Goal: Task Accomplishment & Management: Manage account settings

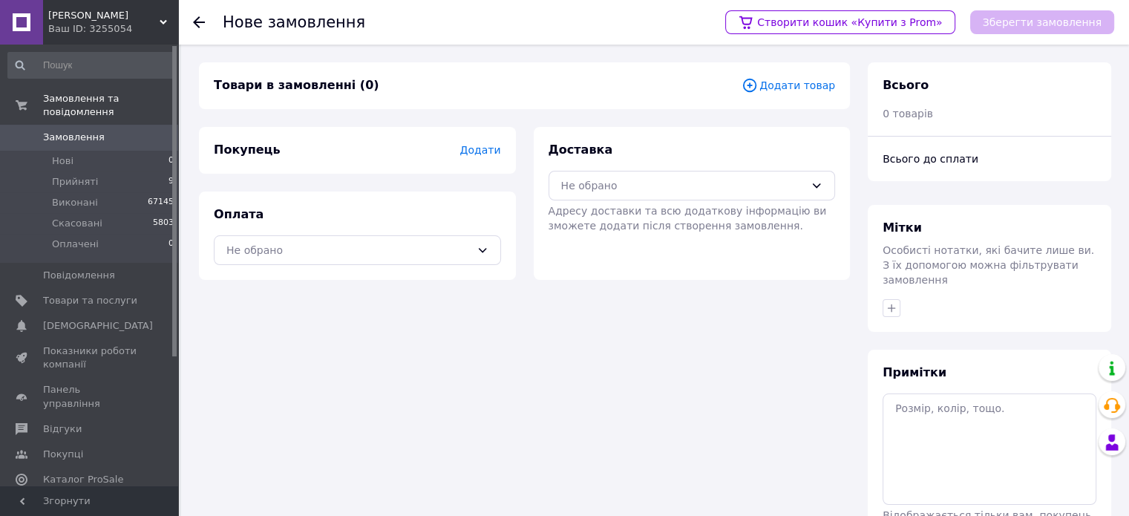
click at [73, 131] on span "Замовлення" at bounding box center [74, 137] width 62 height 13
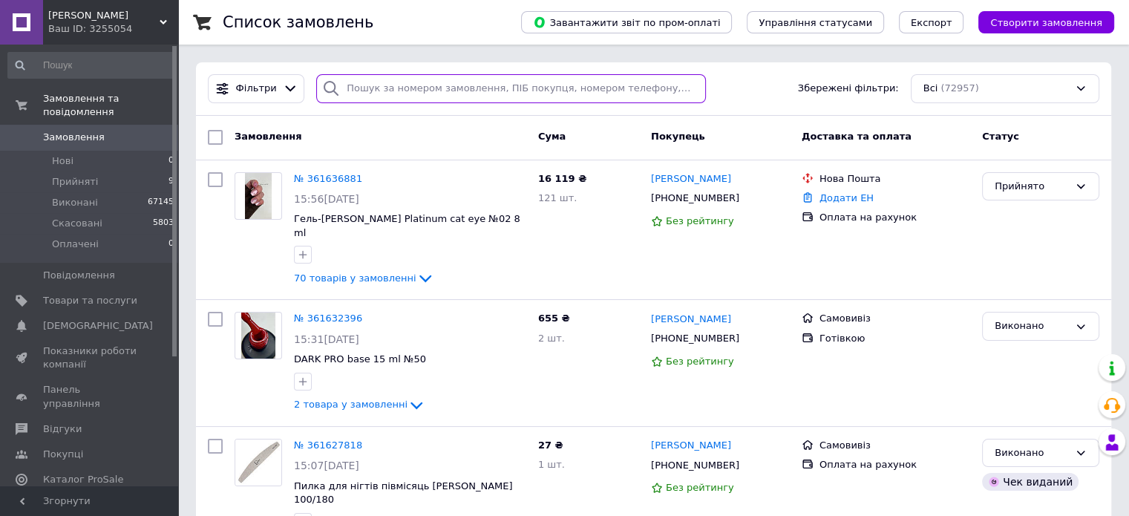
click at [389, 94] on input "search" at bounding box center [511, 88] width 390 height 29
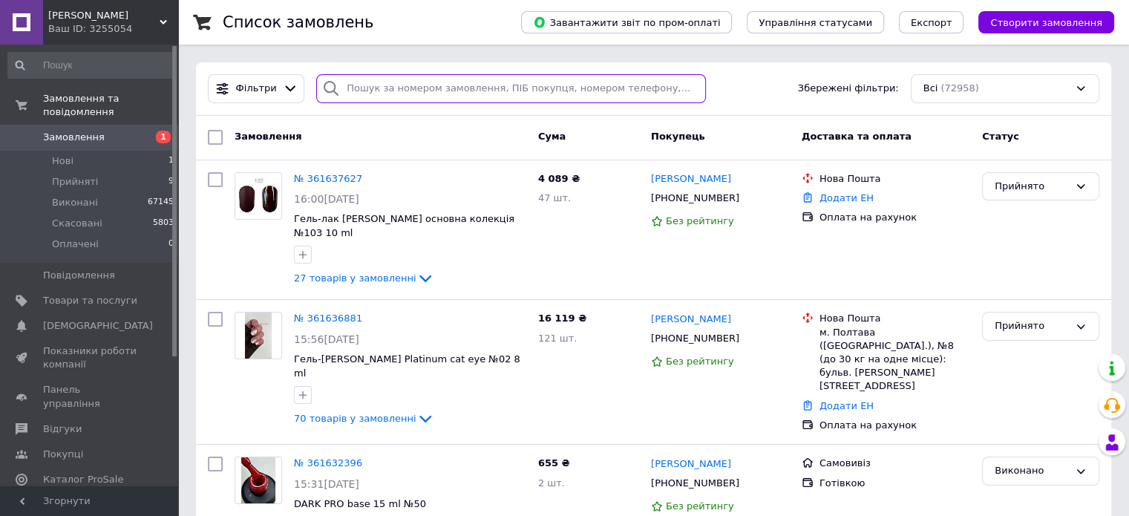
click at [360, 82] on input "search" at bounding box center [511, 88] width 390 height 29
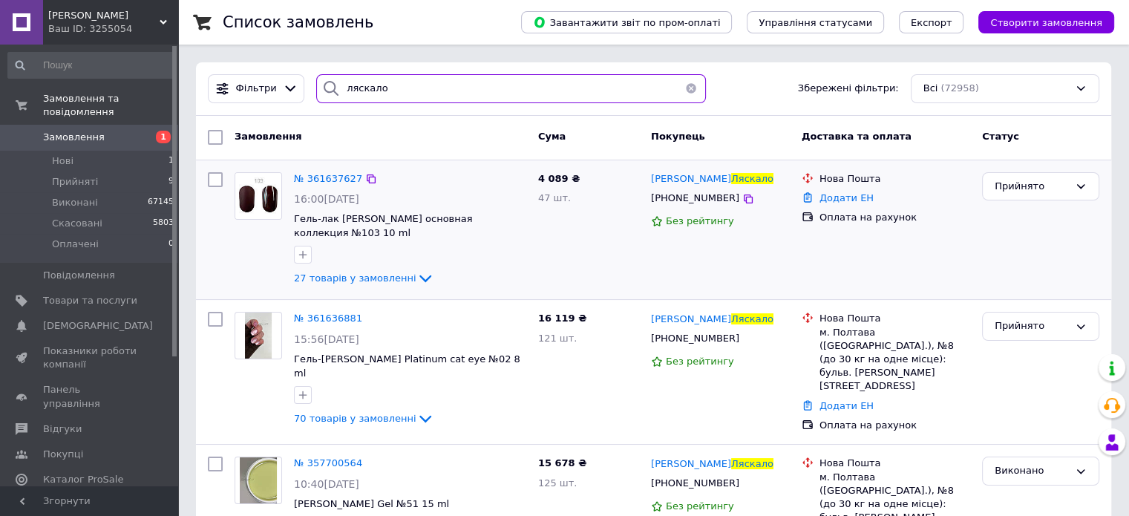
type input "ляскало"
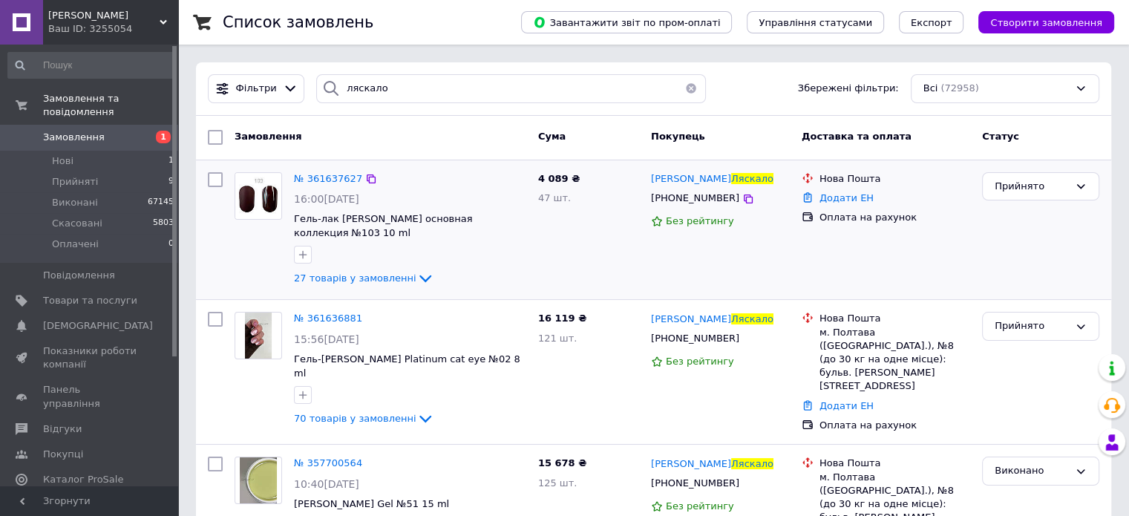
click at [199, 170] on div "№ 361637627 16:00[DATE] Гель-лак [PERSON_NAME] основная коллекция №103 10 ml 27…" at bounding box center [654, 230] width 916 height 140
click at [220, 177] on input "checkbox" at bounding box center [215, 179] width 15 height 15
checkbox input "true"
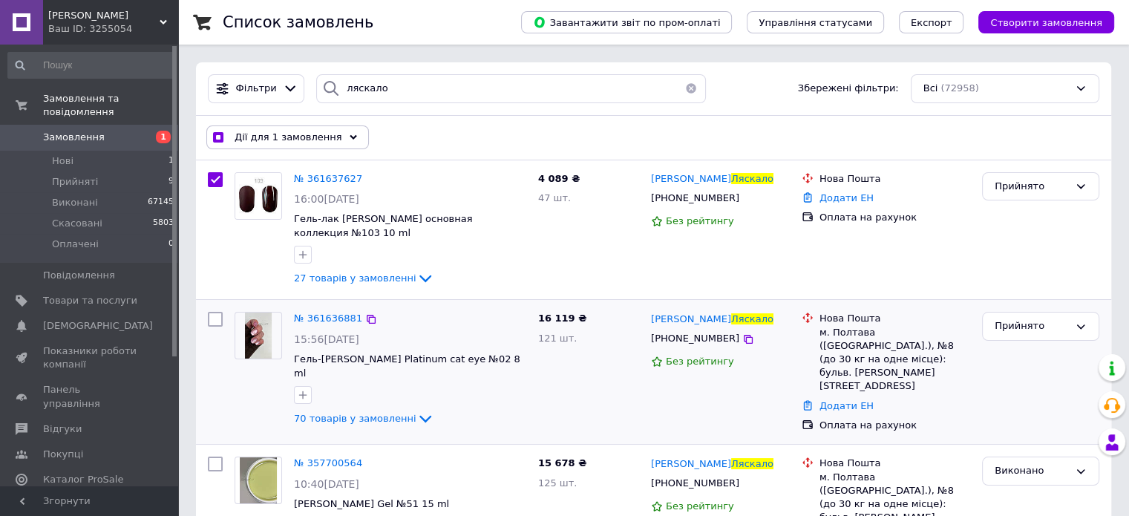
click at [215, 312] on input "checkbox" at bounding box center [215, 319] width 15 height 15
checkbox input "true"
click at [343, 134] on icon at bounding box center [346, 137] width 7 height 7
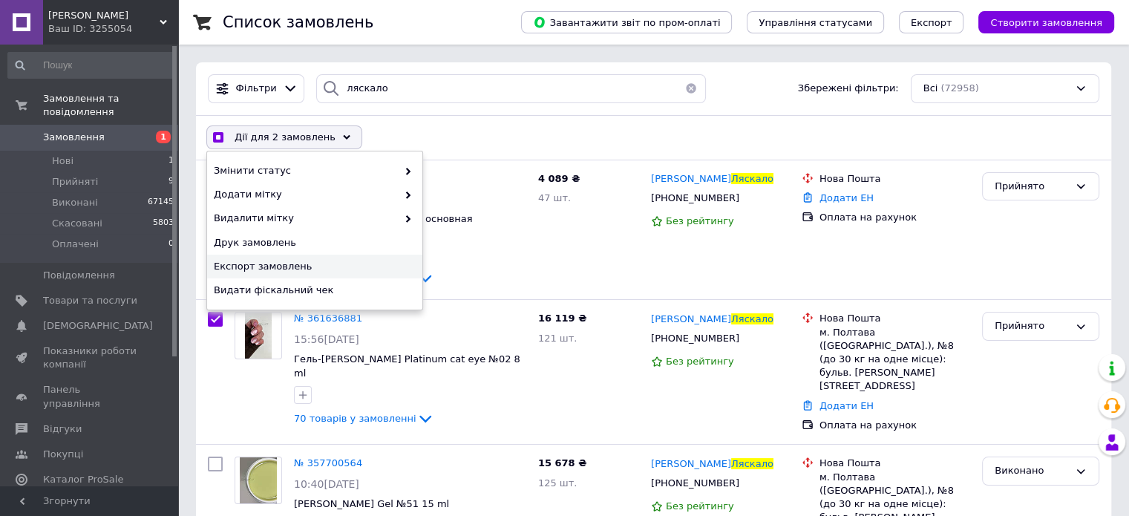
click at [282, 261] on span "Експорт замовлень" at bounding box center [313, 266] width 198 height 13
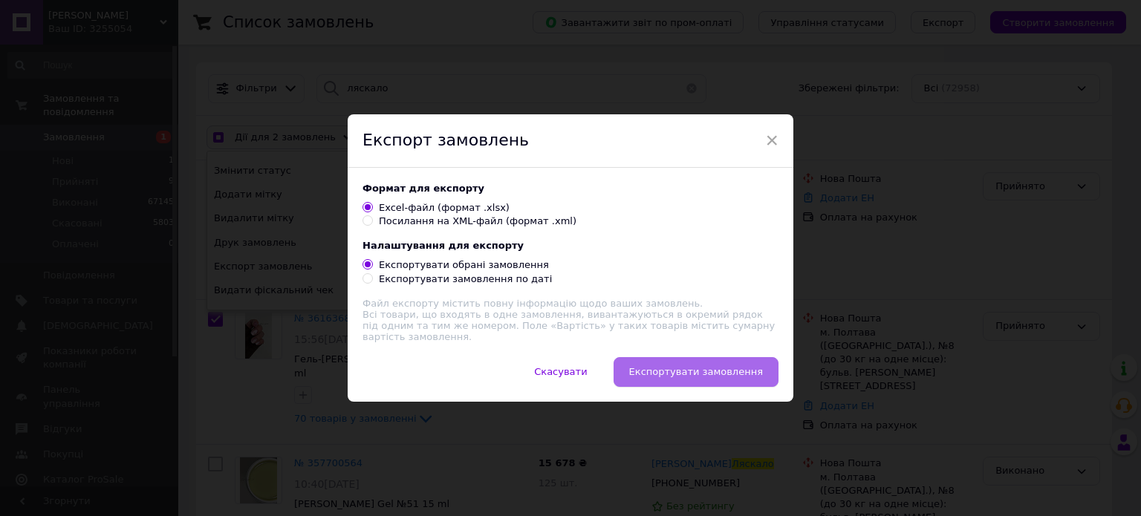
click at [691, 366] on span "Експортувати замовлення" at bounding box center [696, 371] width 134 height 11
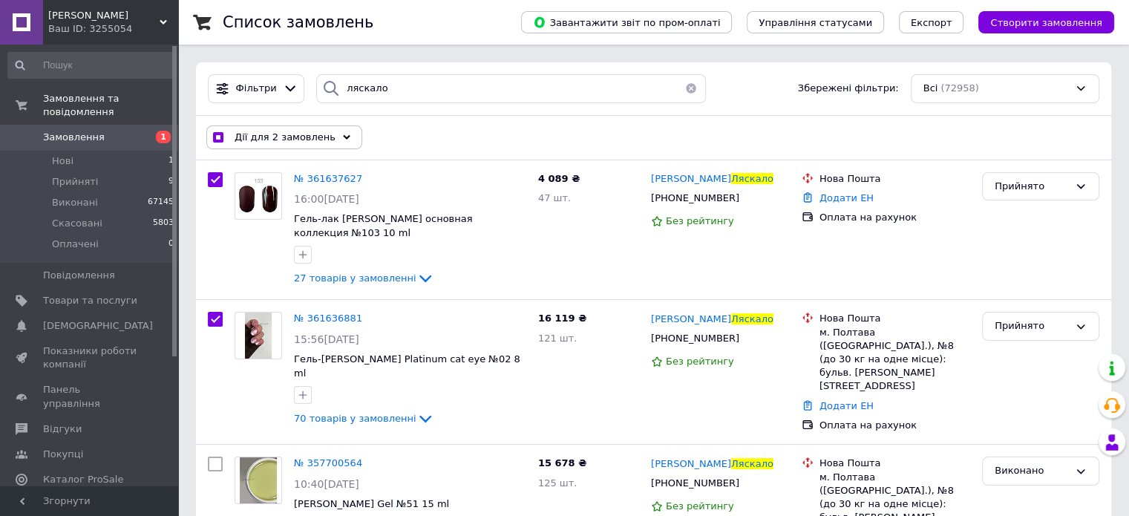
click at [343, 137] on use at bounding box center [346, 137] width 7 height 4
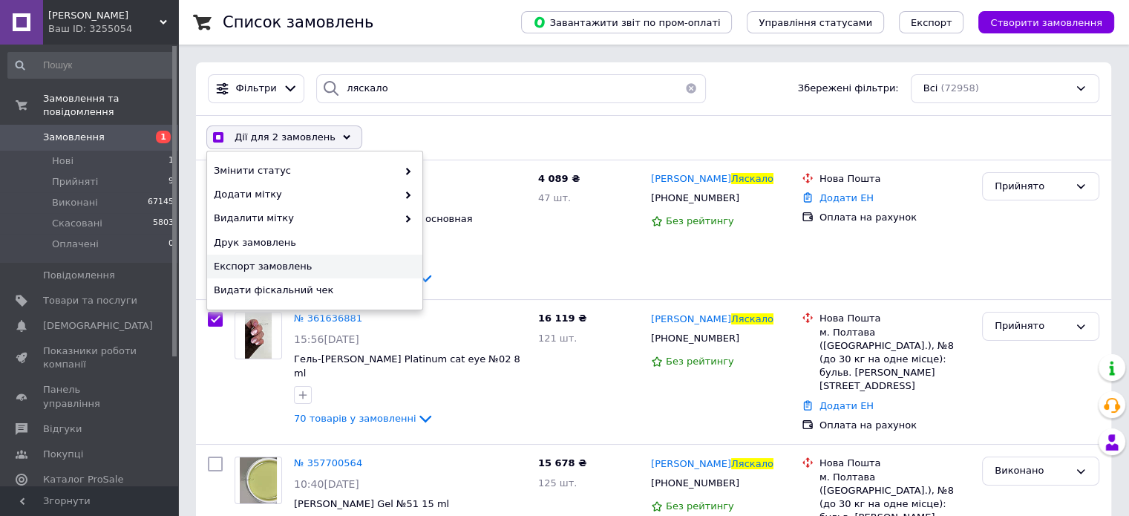
click at [261, 268] on span "Експорт замовлень" at bounding box center [313, 266] width 198 height 13
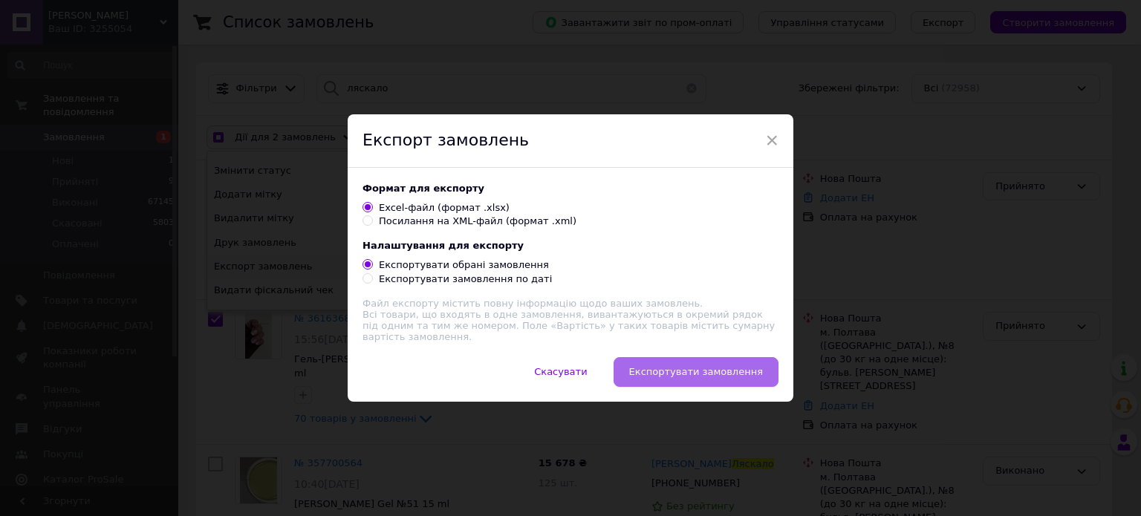
click at [677, 372] on span "Експортувати замовлення" at bounding box center [696, 371] width 134 height 11
checkbox input "true"
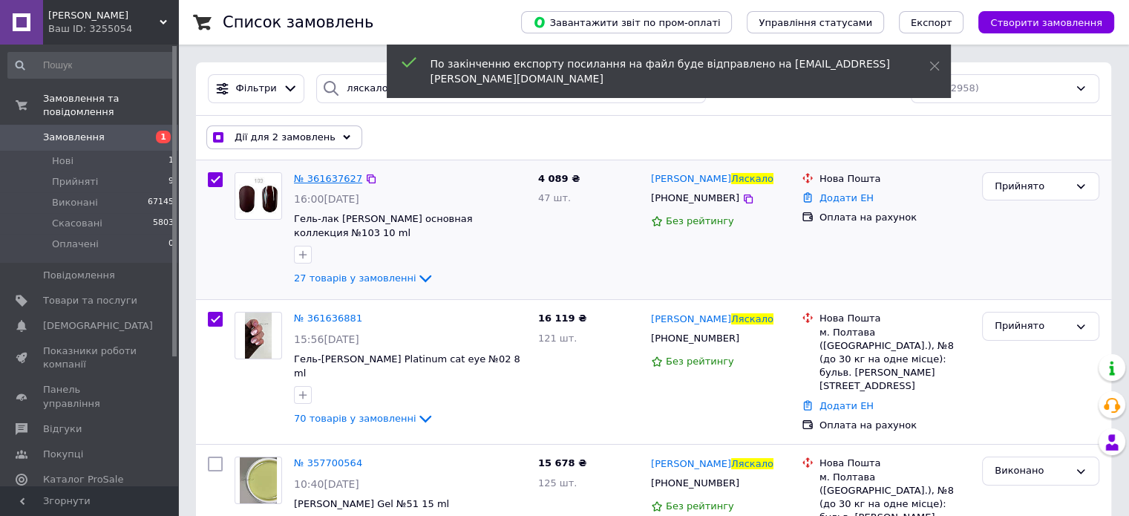
click at [330, 173] on span "№ 361637627" at bounding box center [328, 178] width 68 height 11
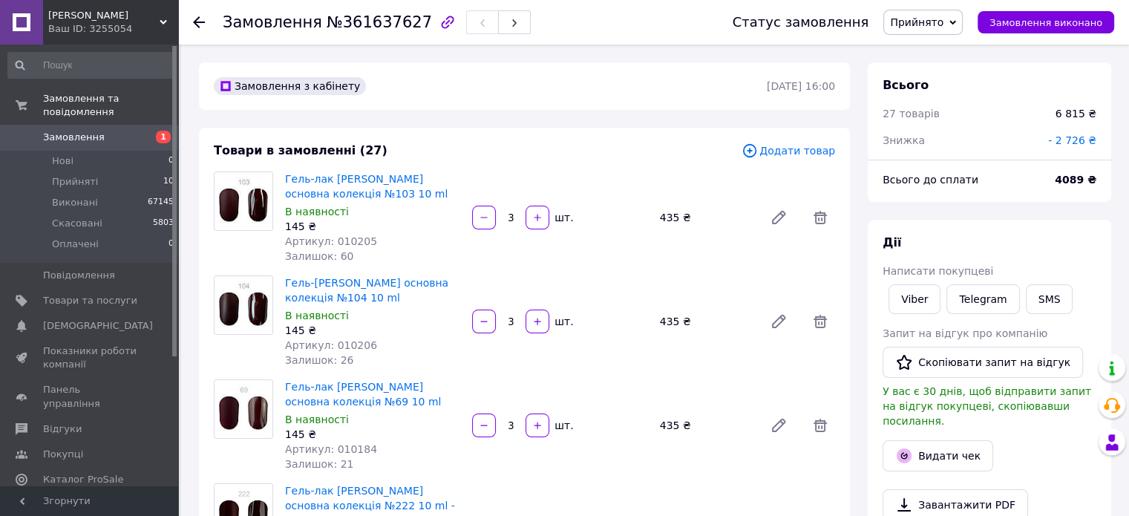
click at [198, 21] on use at bounding box center [199, 22] width 12 height 12
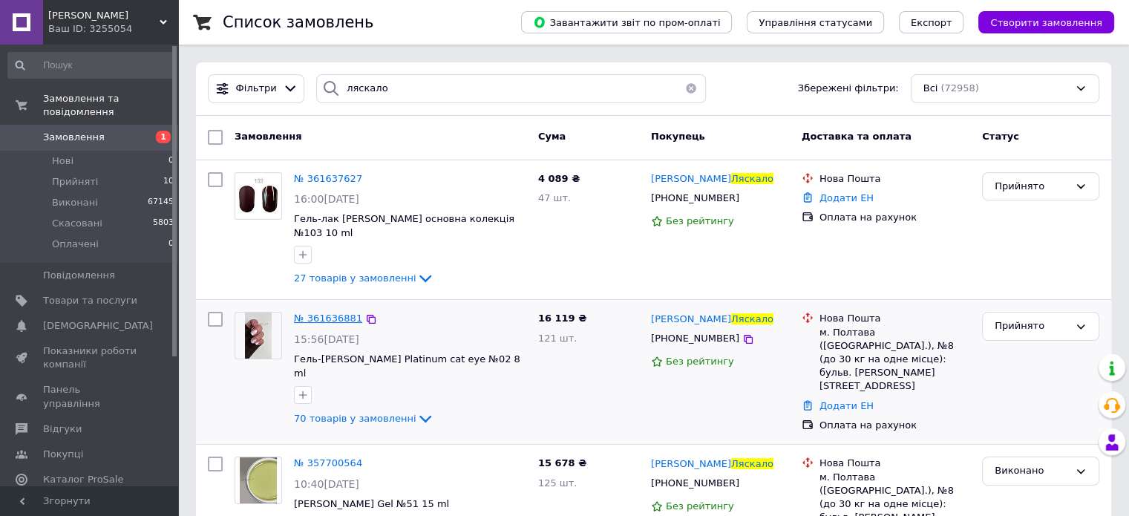
click at [321, 313] on span "№ 361636881" at bounding box center [328, 318] width 68 height 11
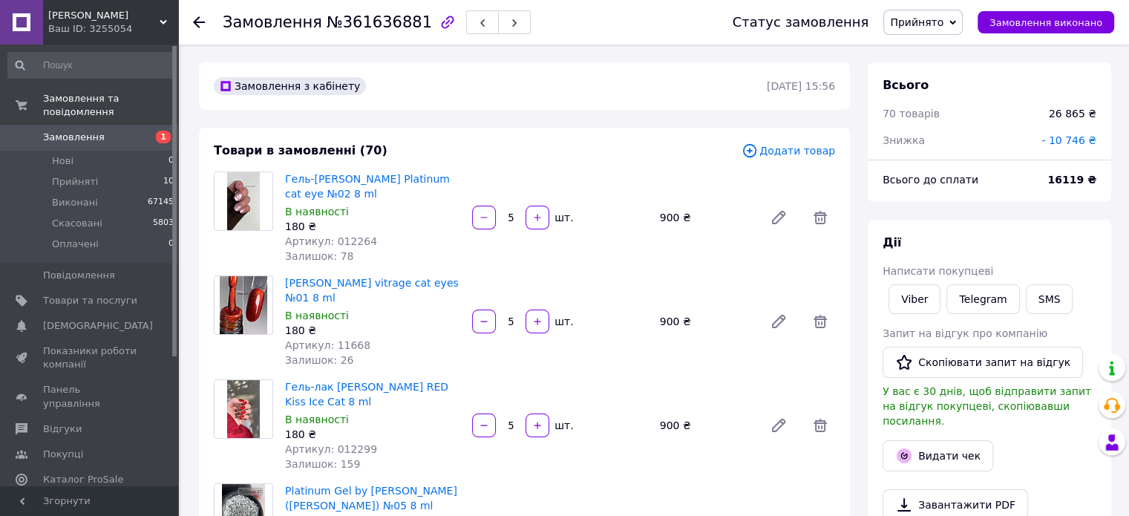
click at [195, 22] on use at bounding box center [199, 22] width 12 height 12
